Goal: Information Seeking & Learning: Learn about a topic

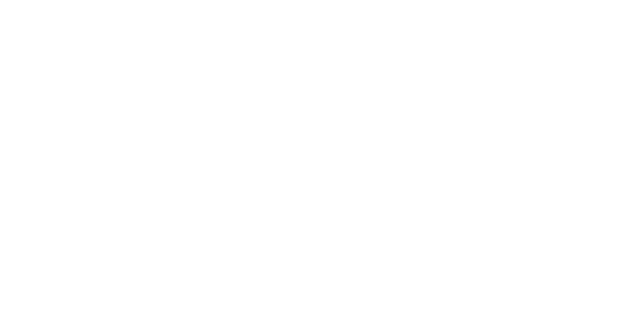
select select "Song"
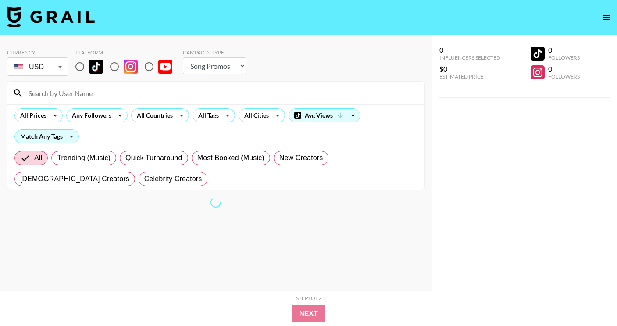
click at [81, 73] on input "radio" at bounding box center [80, 66] width 18 height 18
radio input "true"
click at [224, 116] on icon at bounding box center [228, 115] width 14 height 13
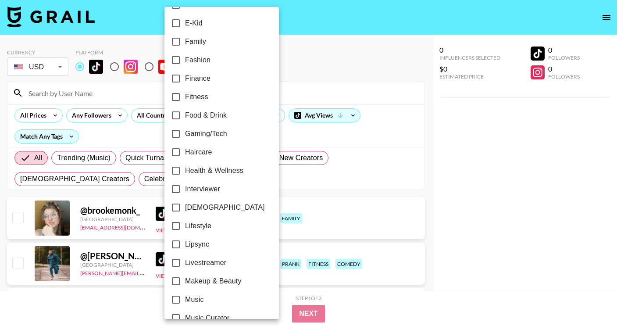
scroll to position [279, 0]
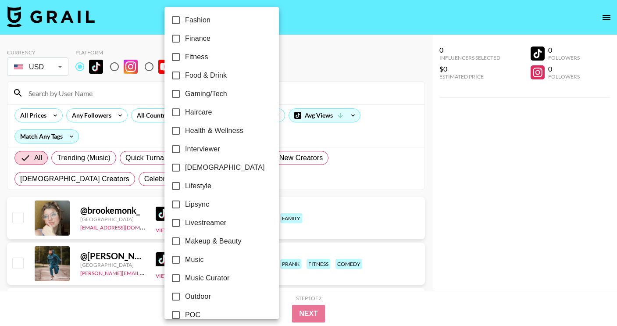
click at [208, 165] on span "[DEMOGRAPHIC_DATA]" at bounding box center [225, 167] width 80 height 11
click at [185, 165] on input "[DEMOGRAPHIC_DATA]" at bounding box center [176, 167] width 18 height 18
checkbox input "true"
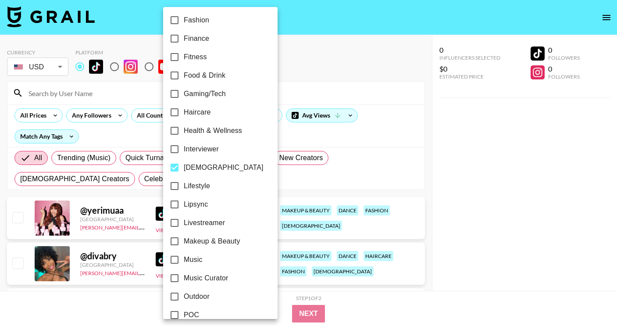
click at [470, 122] on div at bounding box center [308, 163] width 617 height 326
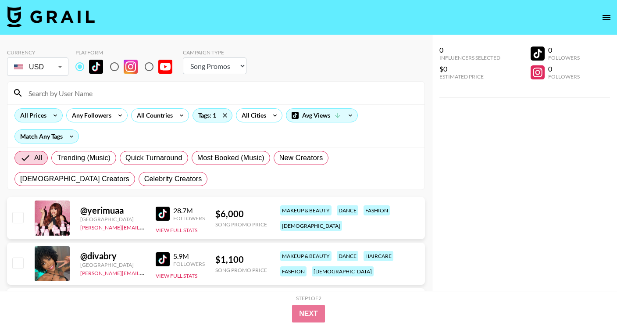
click at [60, 118] on icon at bounding box center [55, 115] width 14 height 13
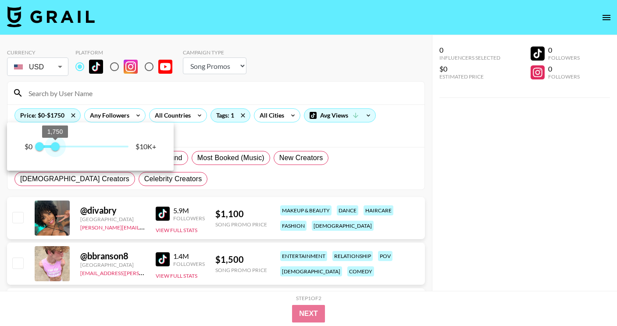
type input "1500"
drag, startPoint x: 128, startPoint y: 150, endPoint x: 52, endPoint y: 148, distance: 75.9
click at [52, 148] on span "1,500" at bounding box center [52, 146] width 9 height 9
click at [421, 181] on div at bounding box center [308, 163] width 617 height 326
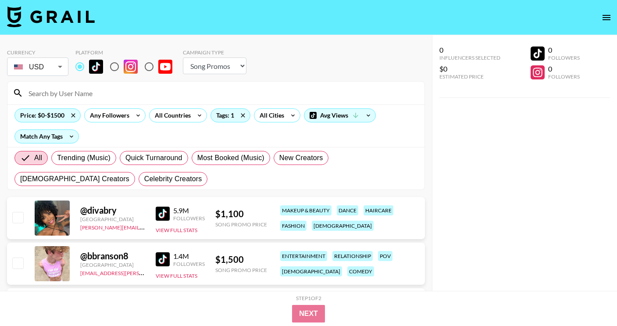
click at [161, 212] on img at bounding box center [163, 214] width 14 height 14
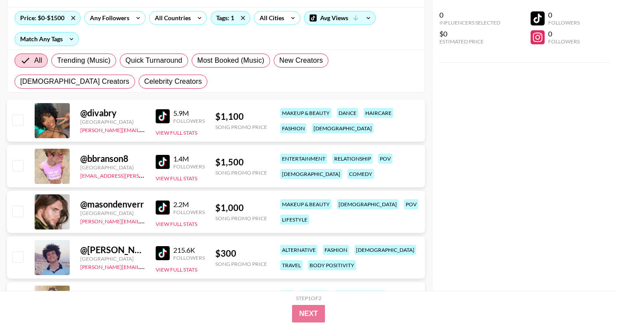
scroll to position [99, 0]
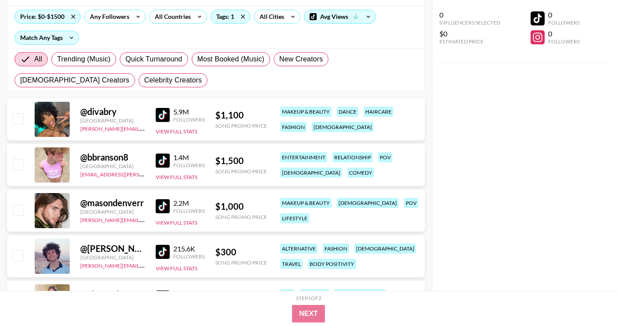
click at [168, 157] on img at bounding box center [163, 161] width 14 height 14
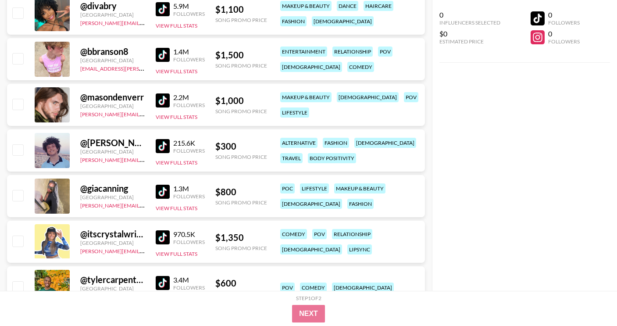
scroll to position [212, 0]
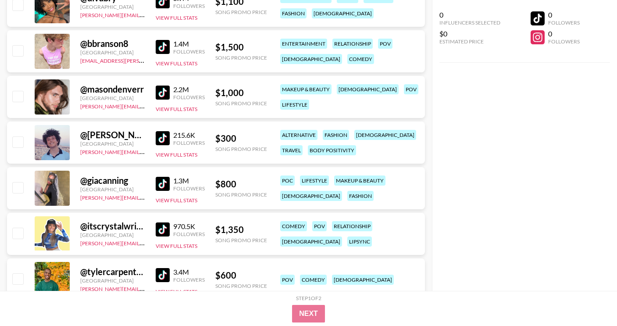
click at [164, 184] on img at bounding box center [163, 184] width 14 height 14
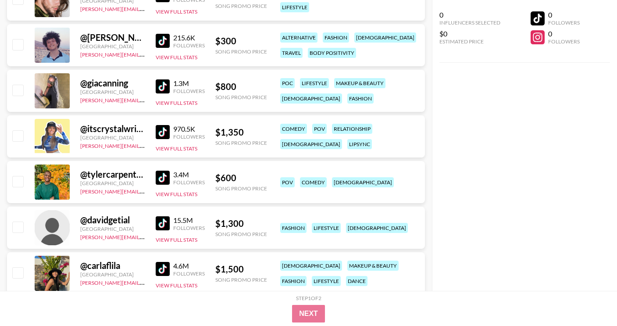
click at [162, 133] on img at bounding box center [163, 132] width 14 height 14
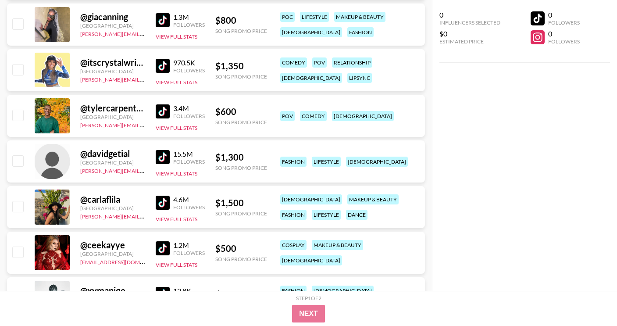
scroll to position [376, 0]
click at [163, 153] on img at bounding box center [163, 157] width 14 height 14
click at [165, 204] on img at bounding box center [163, 202] width 14 height 14
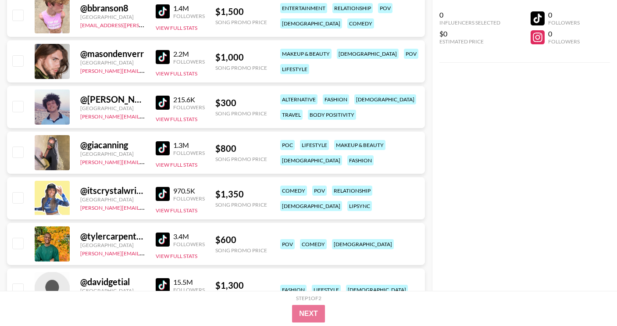
scroll to position [0, 0]
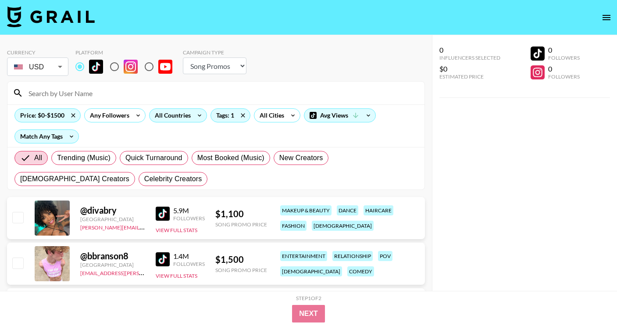
click at [162, 119] on div "All Countries" at bounding box center [171, 115] width 43 height 13
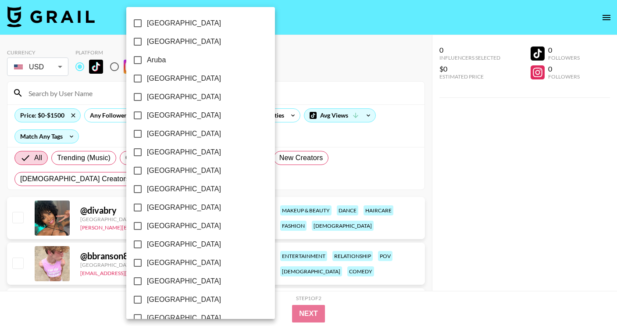
click at [171, 79] on span "[GEOGRAPHIC_DATA]" at bounding box center [184, 78] width 74 height 11
click at [147, 79] on input "[GEOGRAPHIC_DATA]" at bounding box center [138, 78] width 18 height 18
checkbox input "true"
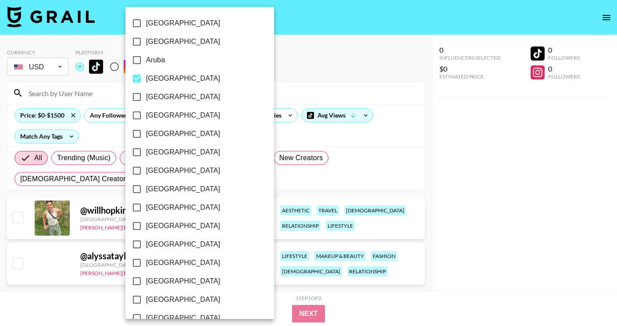
scroll to position [697, 0]
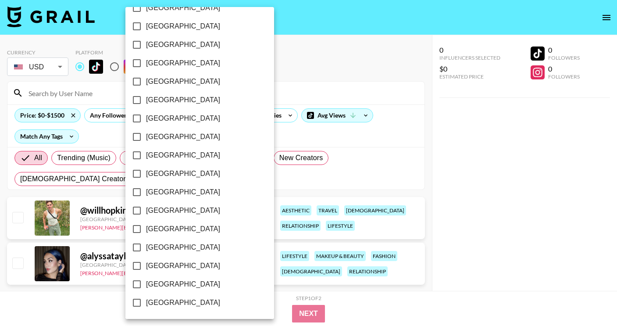
click at [175, 265] on span "[GEOGRAPHIC_DATA]" at bounding box center [183, 266] width 74 height 11
click at [146, 265] on input "[GEOGRAPHIC_DATA]" at bounding box center [137, 266] width 18 height 18
checkbox input "true"
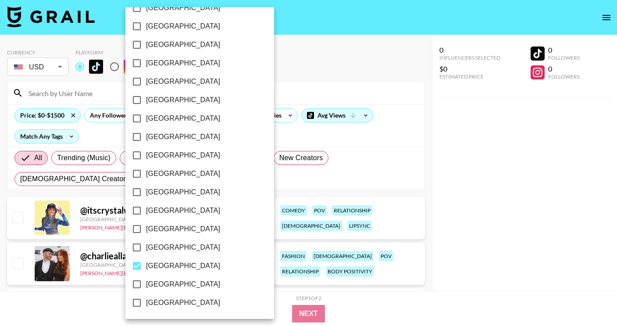
click at [176, 282] on span "[GEOGRAPHIC_DATA]" at bounding box center [183, 284] width 74 height 11
click at [146, 282] on input "[GEOGRAPHIC_DATA]" at bounding box center [137, 284] width 18 height 18
checkbox input "true"
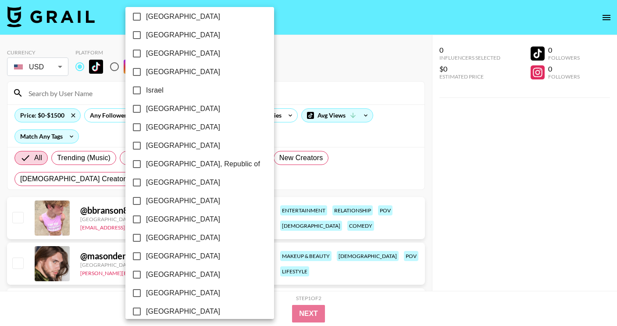
scroll to position [0, 0]
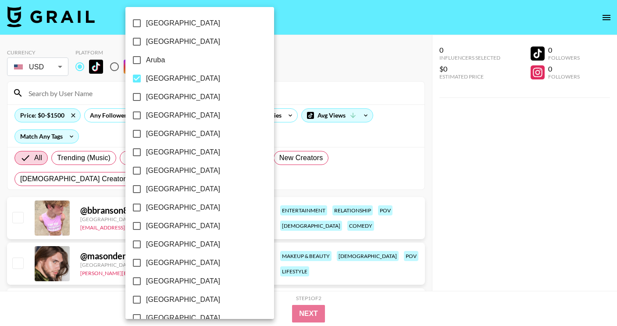
click at [172, 166] on label "[GEOGRAPHIC_DATA]" at bounding box center [194, 170] width 132 height 18
click at [146, 166] on input "[GEOGRAPHIC_DATA]" at bounding box center [137, 170] width 18 height 18
checkbox input "true"
click at [478, 165] on div at bounding box center [308, 163] width 617 height 326
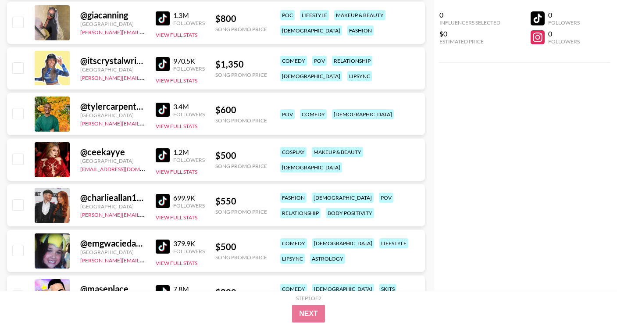
scroll to position [333, 0]
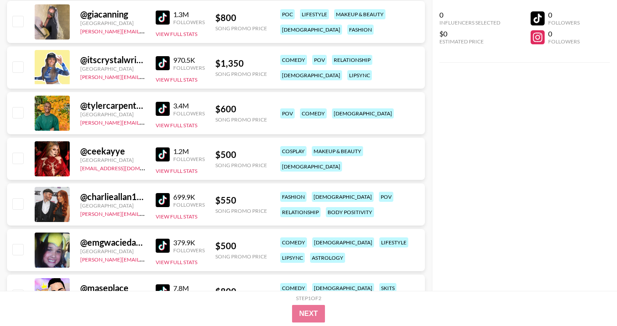
click at [165, 154] on img at bounding box center [163, 154] width 14 height 14
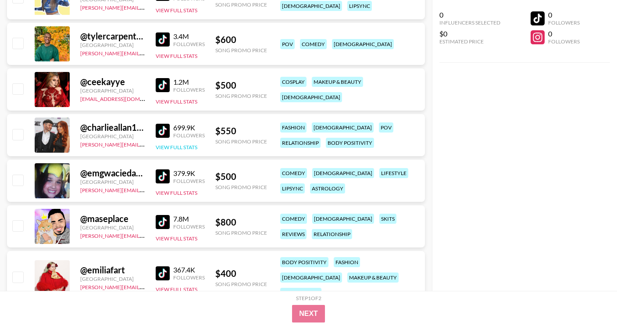
scroll to position [403, 0]
click at [165, 128] on img at bounding box center [163, 130] width 14 height 14
click at [165, 181] on img at bounding box center [163, 176] width 14 height 14
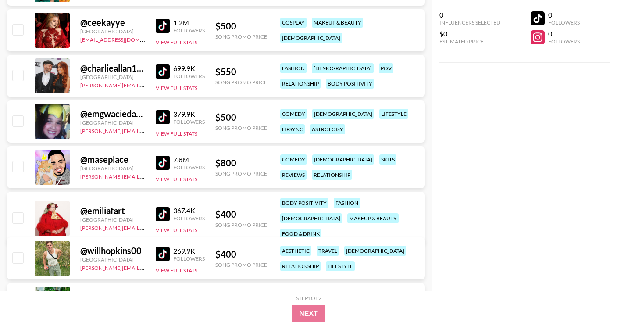
scroll to position [470, 0]
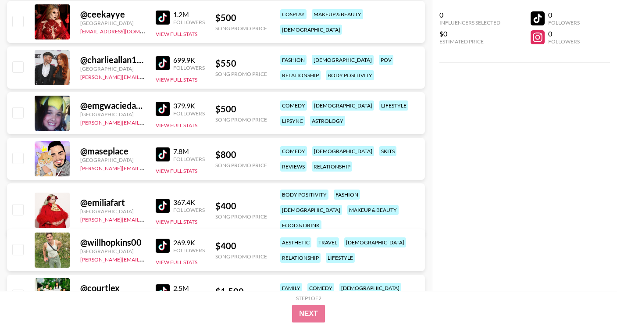
click at [168, 199] on img at bounding box center [163, 206] width 14 height 14
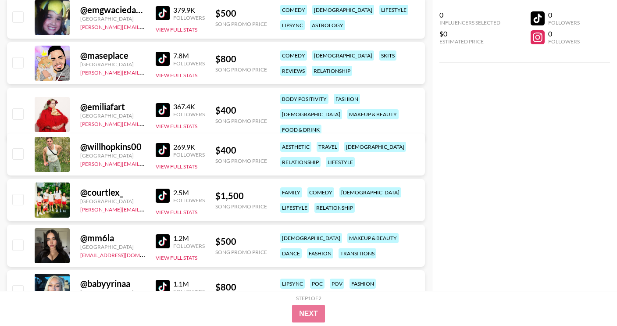
scroll to position [566, 0]
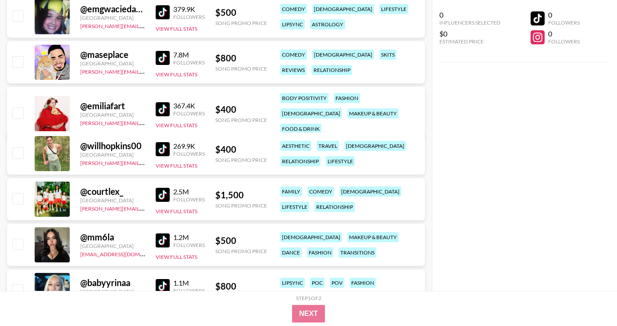
click at [167, 196] on img at bounding box center [163, 195] width 14 height 14
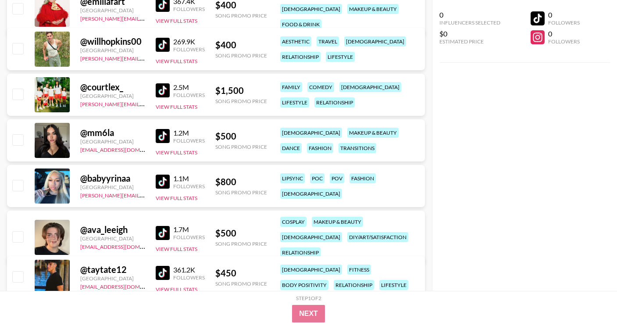
scroll to position [676, 0]
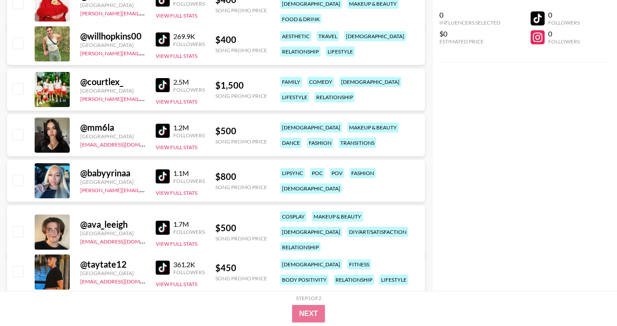
click at [159, 130] on img at bounding box center [163, 131] width 14 height 14
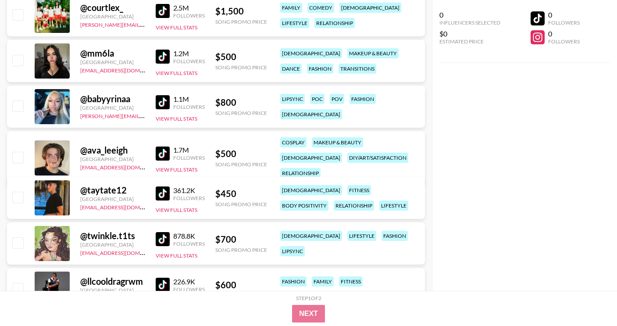
scroll to position [751, 0]
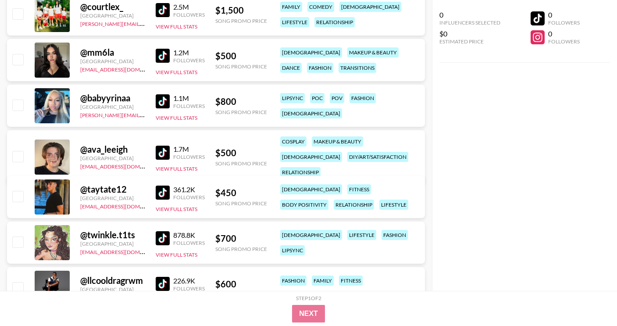
click at [165, 101] on img at bounding box center [163, 101] width 14 height 14
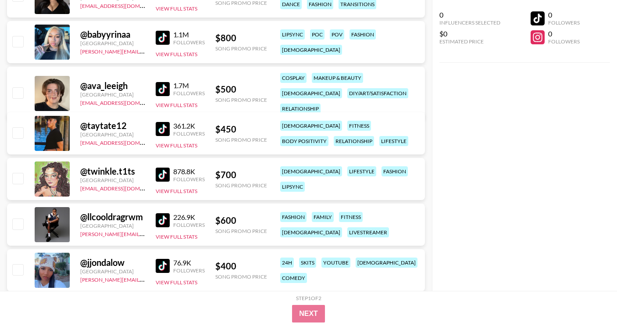
scroll to position [815, 0]
click at [162, 82] on img at bounding box center [163, 89] width 14 height 14
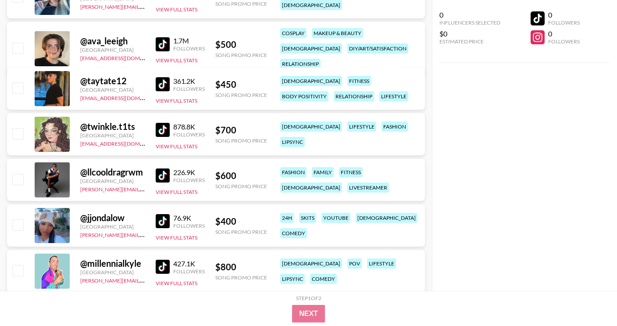
scroll to position [862, 0]
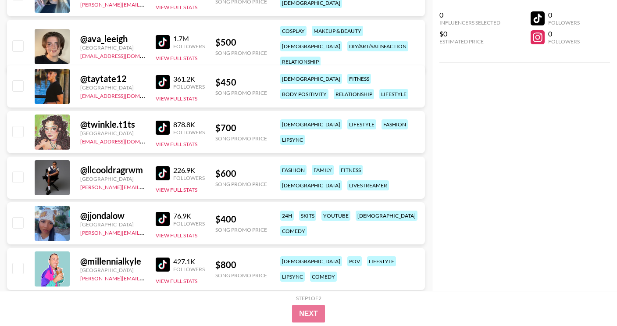
click at [159, 129] on img at bounding box center [163, 128] width 14 height 14
click at [164, 173] on img at bounding box center [163, 173] width 14 height 14
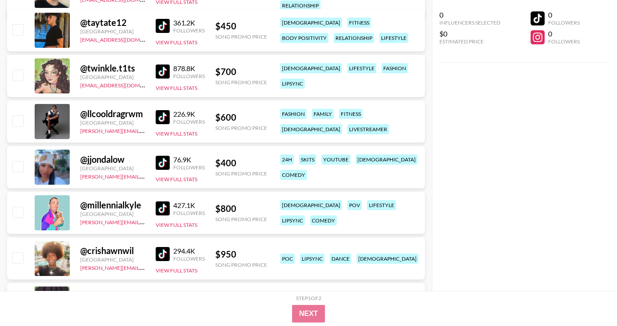
scroll to position [918, 0]
click at [166, 158] on img at bounding box center [163, 162] width 14 height 14
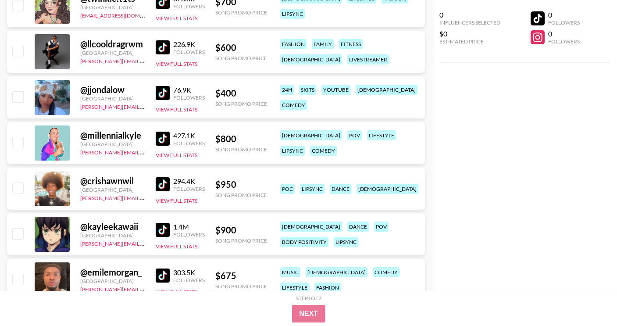
scroll to position [990, 0]
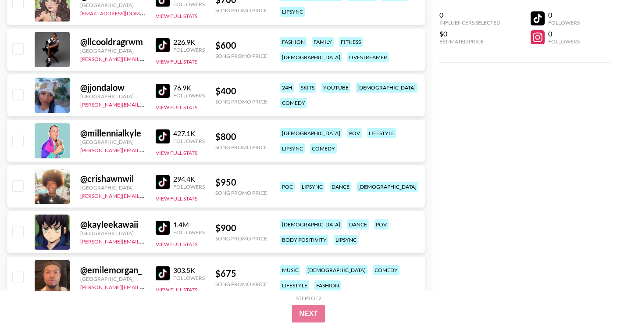
click at [164, 225] on img at bounding box center [163, 228] width 14 height 14
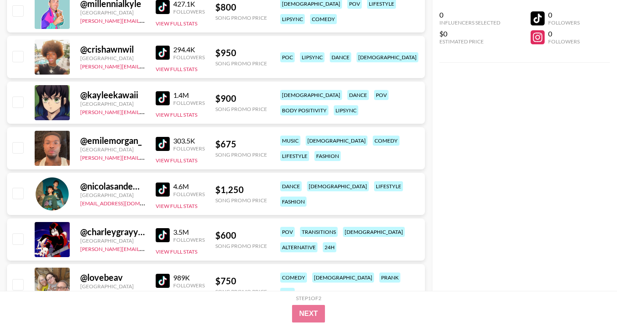
scroll to position [1129, 0]
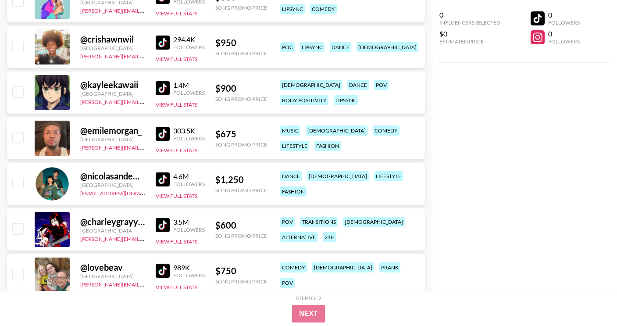
click at [164, 176] on img at bounding box center [163, 179] width 14 height 14
click at [163, 225] on img at bounding box center [163, 225] width 14 height 14
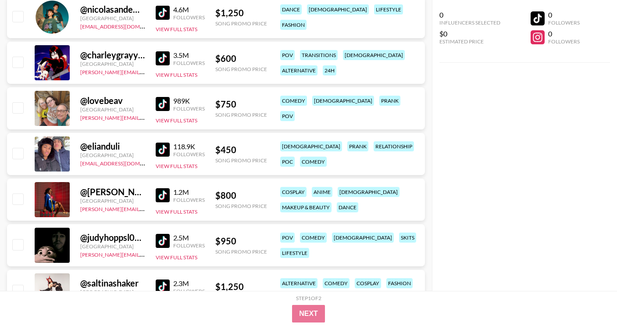
scroll to position [1297, 0]
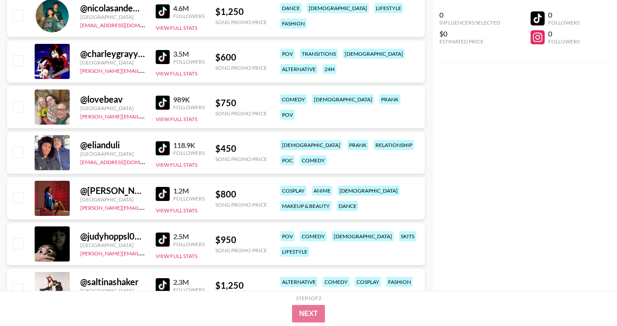
click at [164, 192] on img at bounding box center [163, 194] width 14 height 14
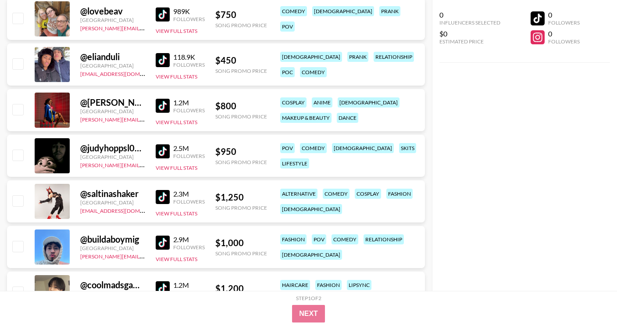
scroll to position [1406, 0]
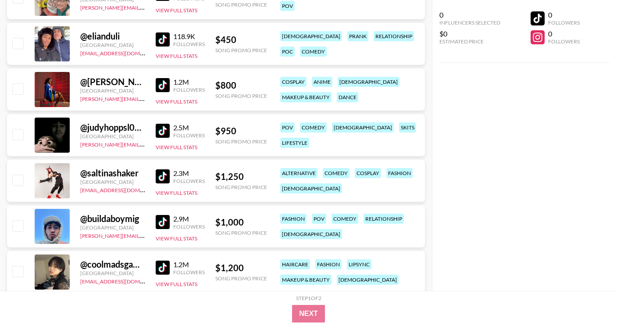
click at [165, 172] on img at bounding box center [163, 176] width 14 height 14
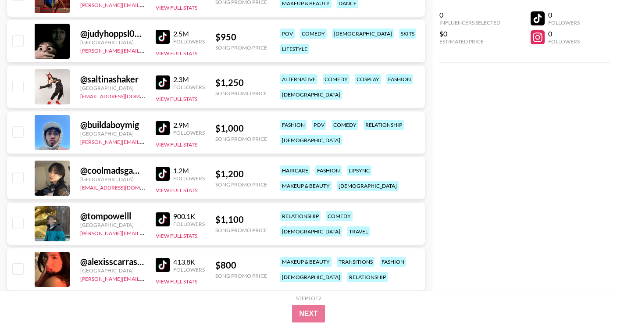
scroll to position [1503, 0]
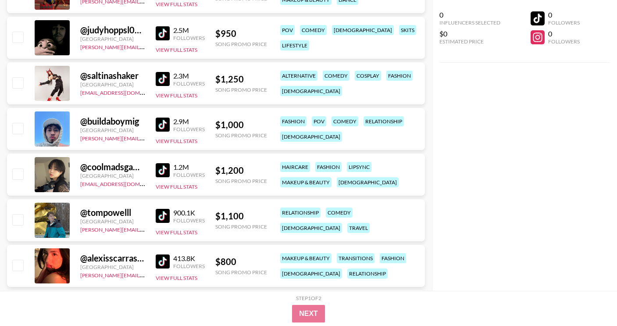
click at [166, 123] on img at bounding box center [163, 125] width 14 height 14
click at [168, 167] on img at bounding box center [163, 170] width 14 height 14
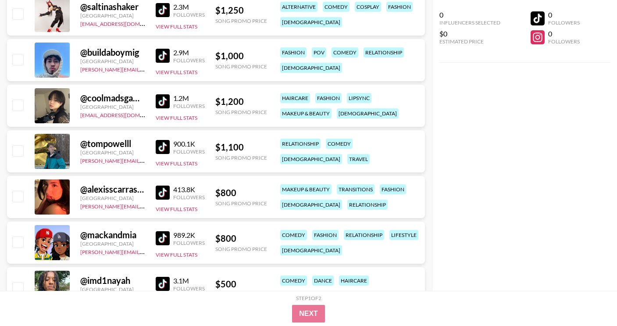
scroll to position [1597, 0]
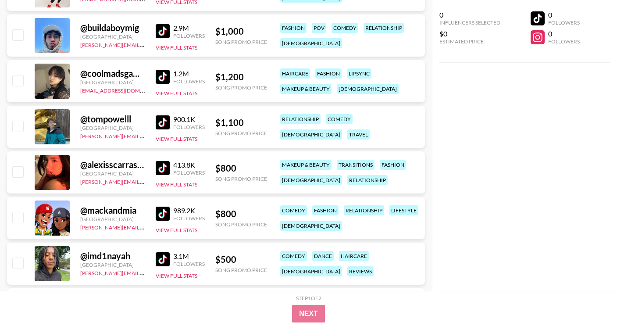
click at [153, 122] on div "@ tompowelll [GEOGRAPHIC_DATA] [PERSON_NAME][EMAIL_ADDRESS][DOMAIN_NAME] 900.1K…" at bounding box center [216, 127] width 418 height 42
click at [172, 126] on link at bounding box center [165, 122] width 18 height 14
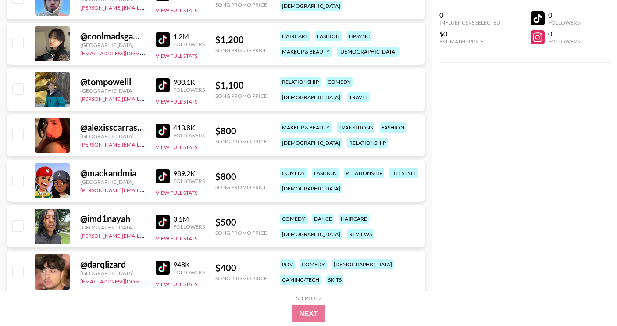
scroll to position [1641, 0]
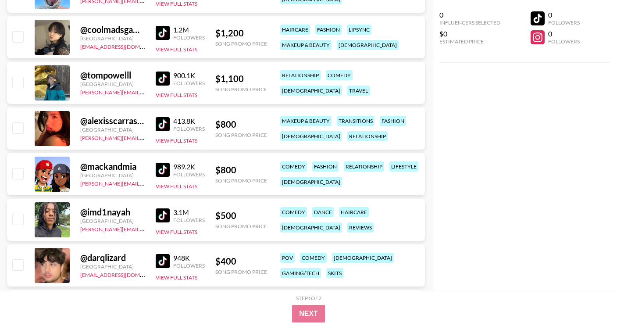
click at [157, 122] on img at bounding box center [163, 124] width 14 height 14
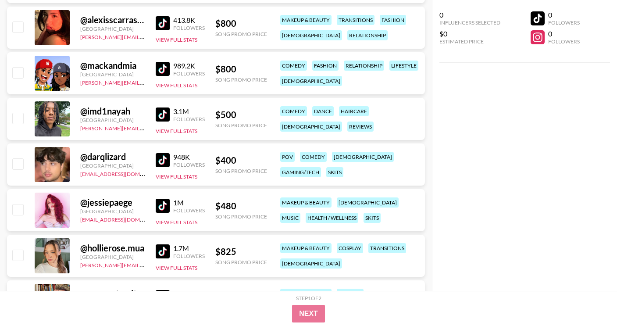
scroll to position [1742, 0]
click at [163, 205] on img at bounding box center [163, 205] width 14 height 14
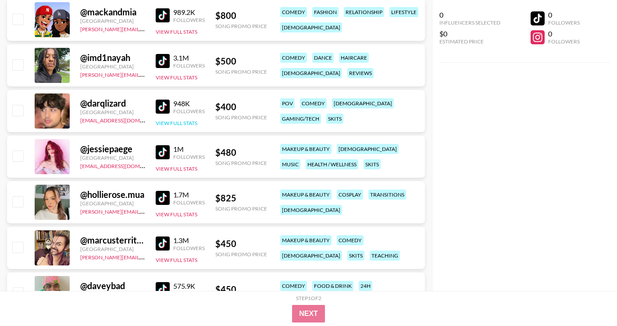
scroll to position [1796, 0]
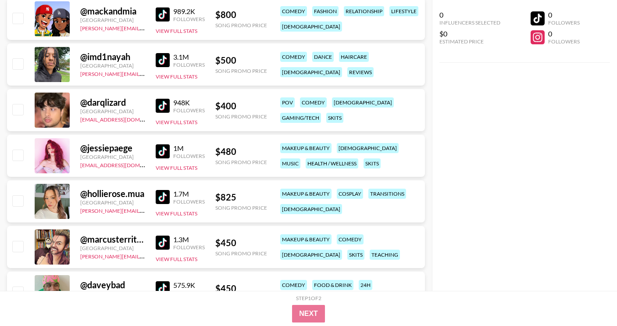
click at [169, 197] on img at bounding box center [163, 197] width 14 height 14
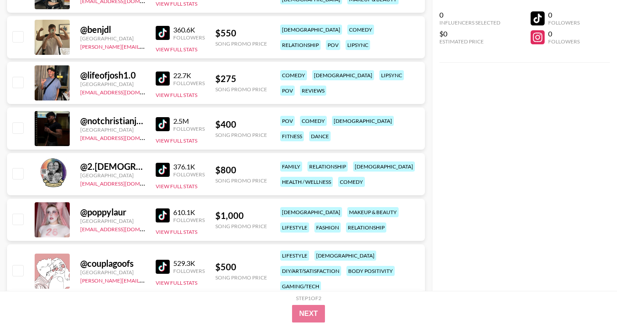
scroll to position [2234, 0]
click at [168, 211] on img at bounding box center [163, 215] width 14 height 14
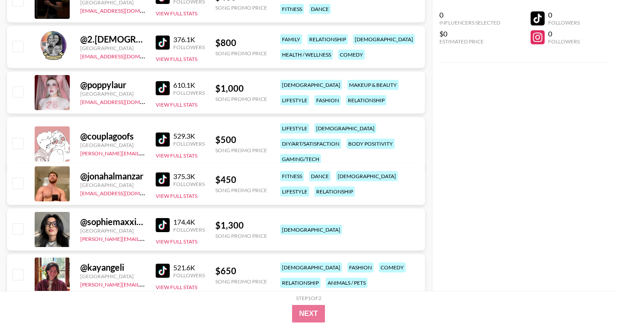
scroll to position [2367, 0]
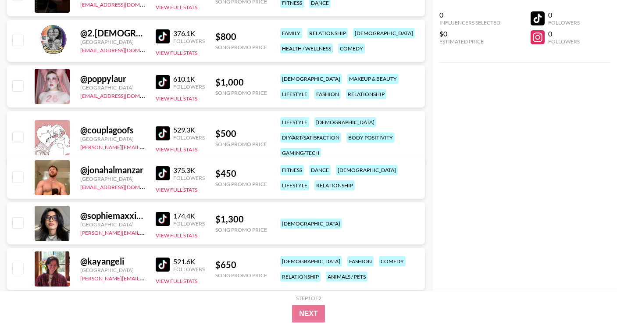
click at [161, 134] on img at bounding box center [163, 133] width 14 height 14
click at [163, 133] on img at bounding box center [163, 133] width 14 height 14
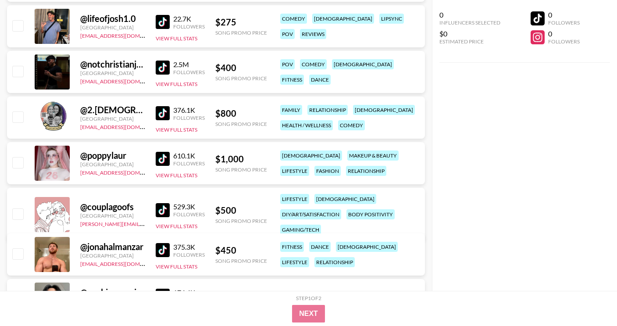
scroll to position [2290, 0]
click at [161, 207] on img at bounding box center [163, 211] width 14 height 14
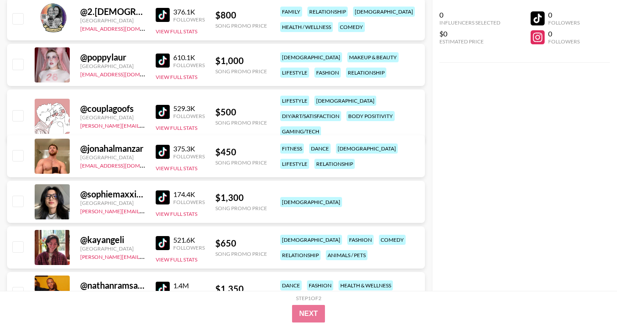
scroll to position [2395, 0]
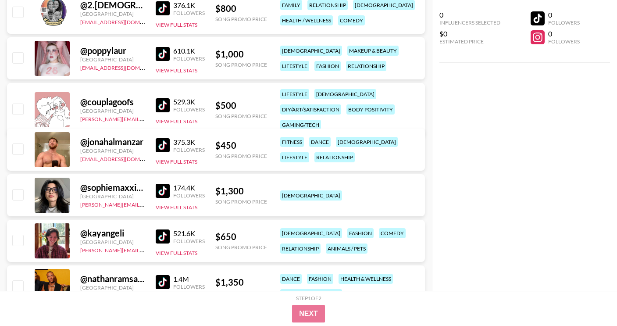
click at [165, 190] on img at bounding box center [163, 191] width 14 height 14
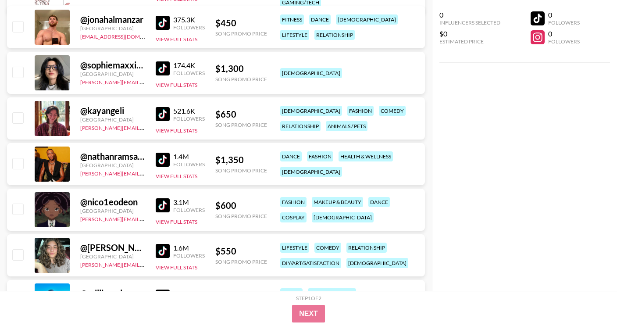
scroll to position [2524, 0]
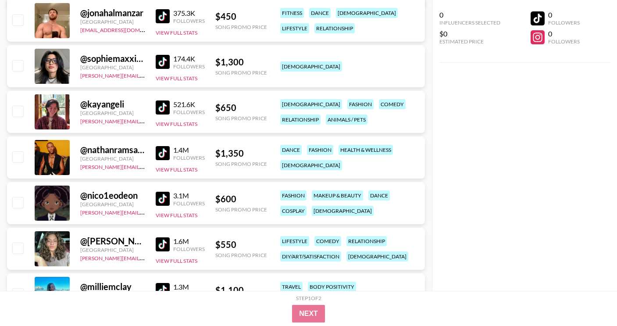
click at [170, 107] on link at bounding box center [165, 107] width 18 height 14
click at [164, 197] on img at bounding box center [163, 199] width 14 height 14
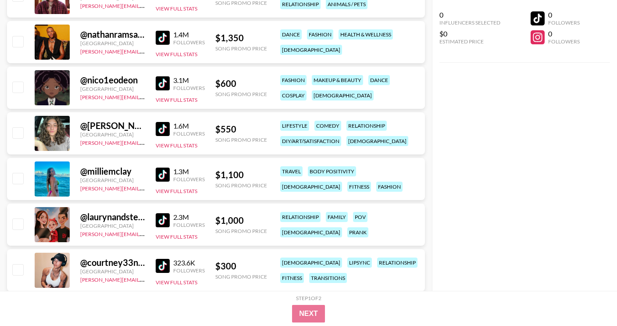
scroll to position [2642, 0]
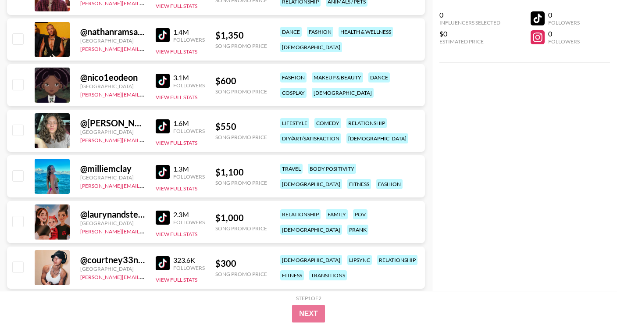
click at [167, 170] on img at bounding box center [163, 172] width 14 height 14
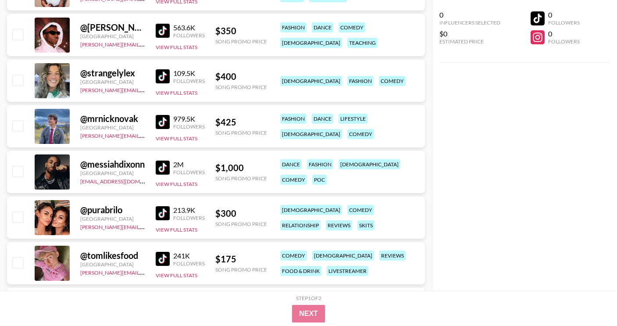
scroll to position [2921, 0]
click at [165, 28] on img at bounding box center [163, 30] width 14 height 14
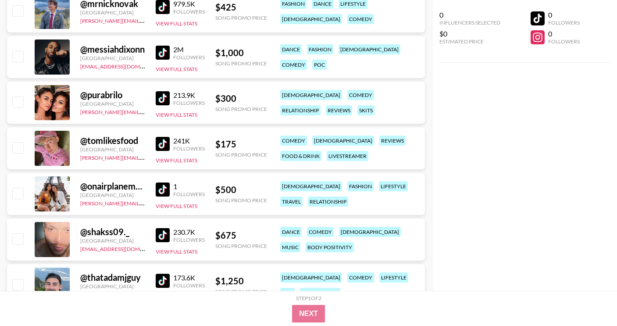
scroll to position [3037, 0]
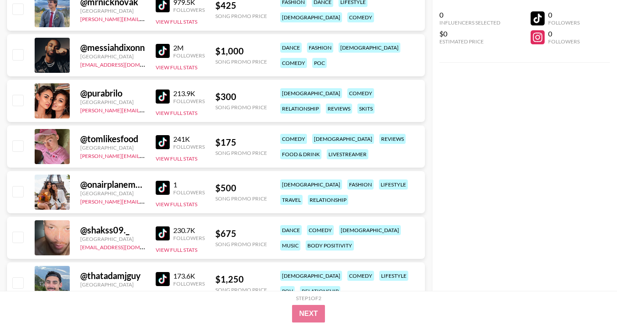
click at [161, 146] on img at bounding box center [163, 142] width 14 height 14
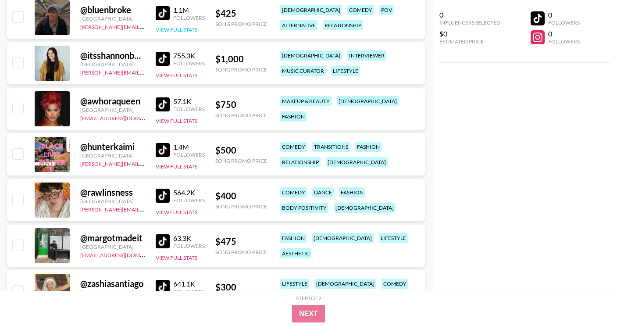
scroll to position [3403, 0]
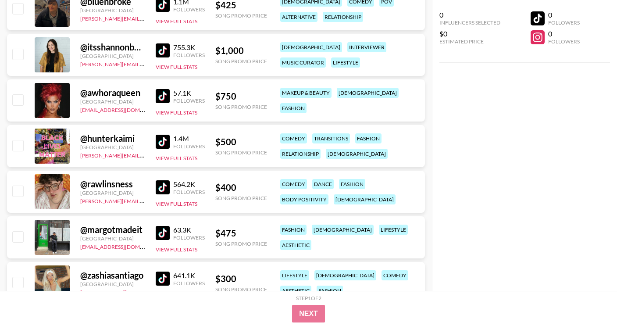
click at [169, 96] on img at bounding box center [163, 96] width 14 height 14
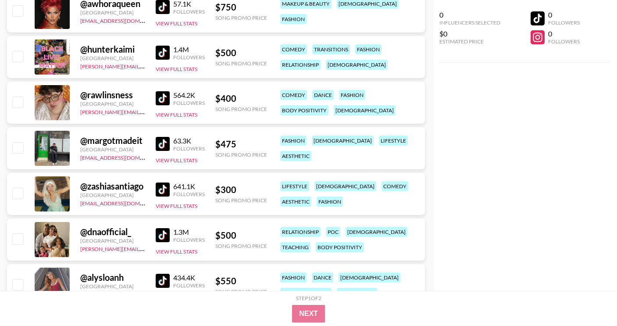
scroll to position [3495, 0]
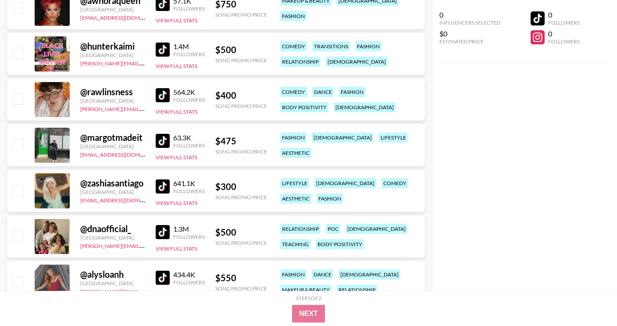
click at [161, 184] on img at bounding box center [163, 186] width 14 height 14
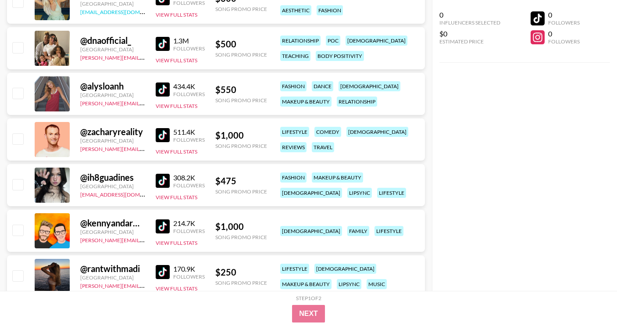
scroll to position [3685, 0]
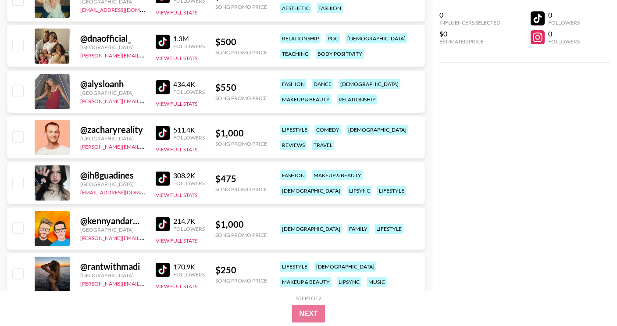
click at [163, 178] on img at bounding box center [163, 179] width 14 height 14
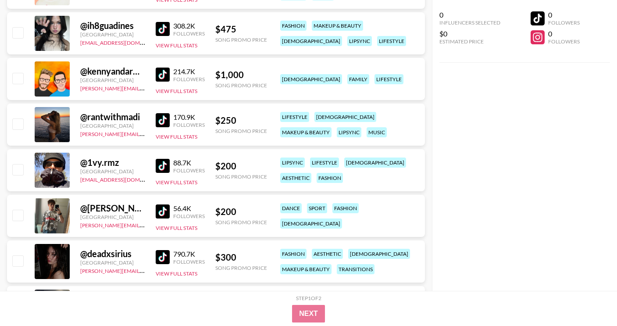
scroll to position [3836, 0]
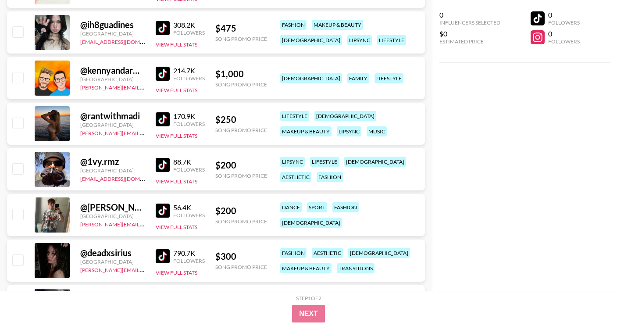
click at [169, 124] on img at bounding box center [163, 119] width 14 height 14
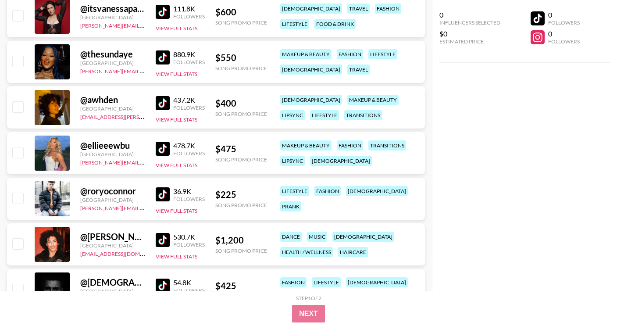
scroll to position [4217, 0]
click at [167, 142] on img at bounding box center [163, 148] width 14 height 14
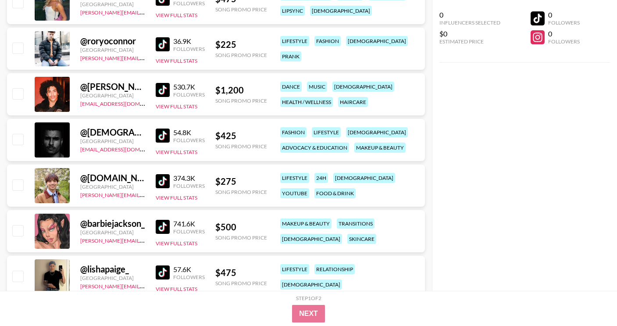
scroll to position [4368, 0]
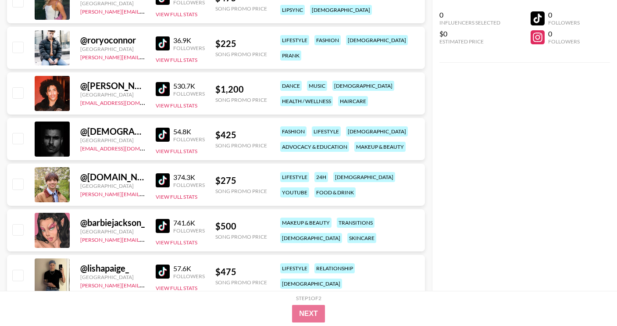
click at [165, 228] on img at bounding box center [163, 226] width 14 height 14
